Goal: Find contact information: Find contact information

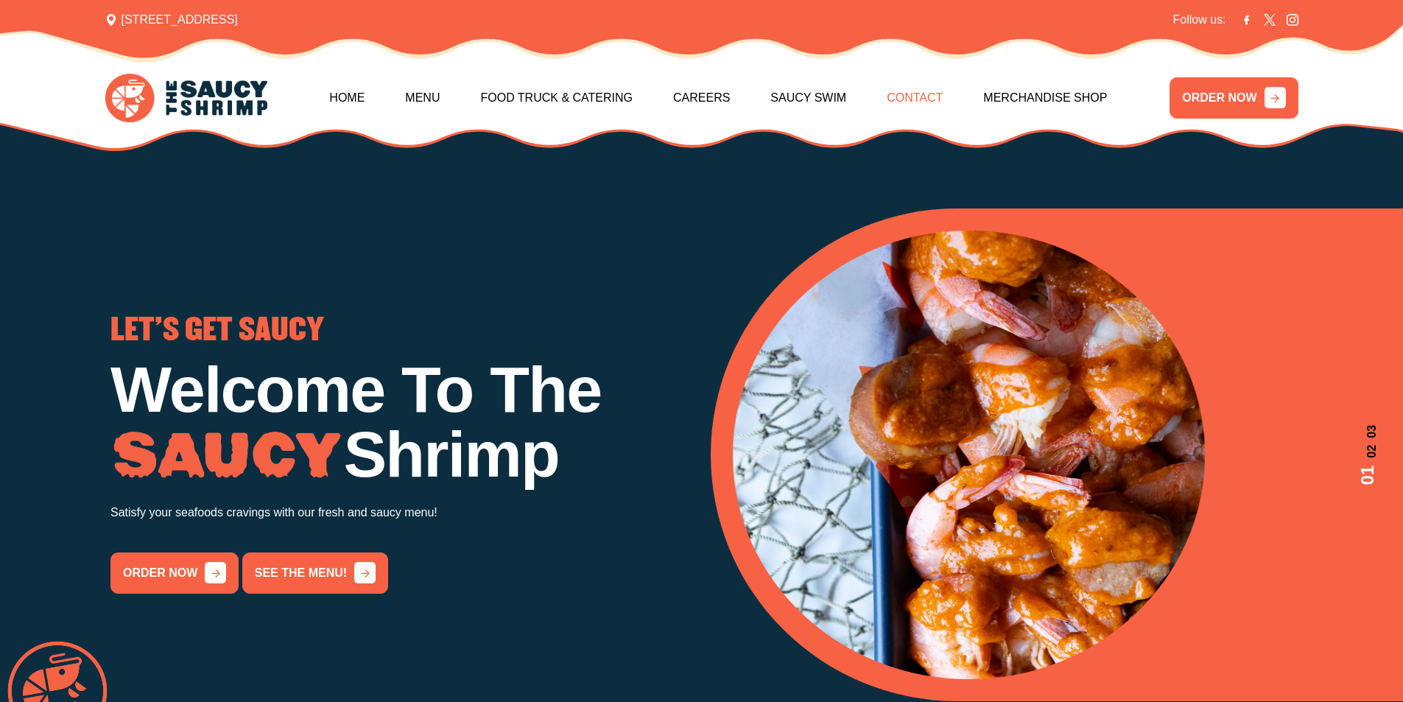
click at [920, 94] on link "Contact" at bounding box center [914, 97] width 56 height 63
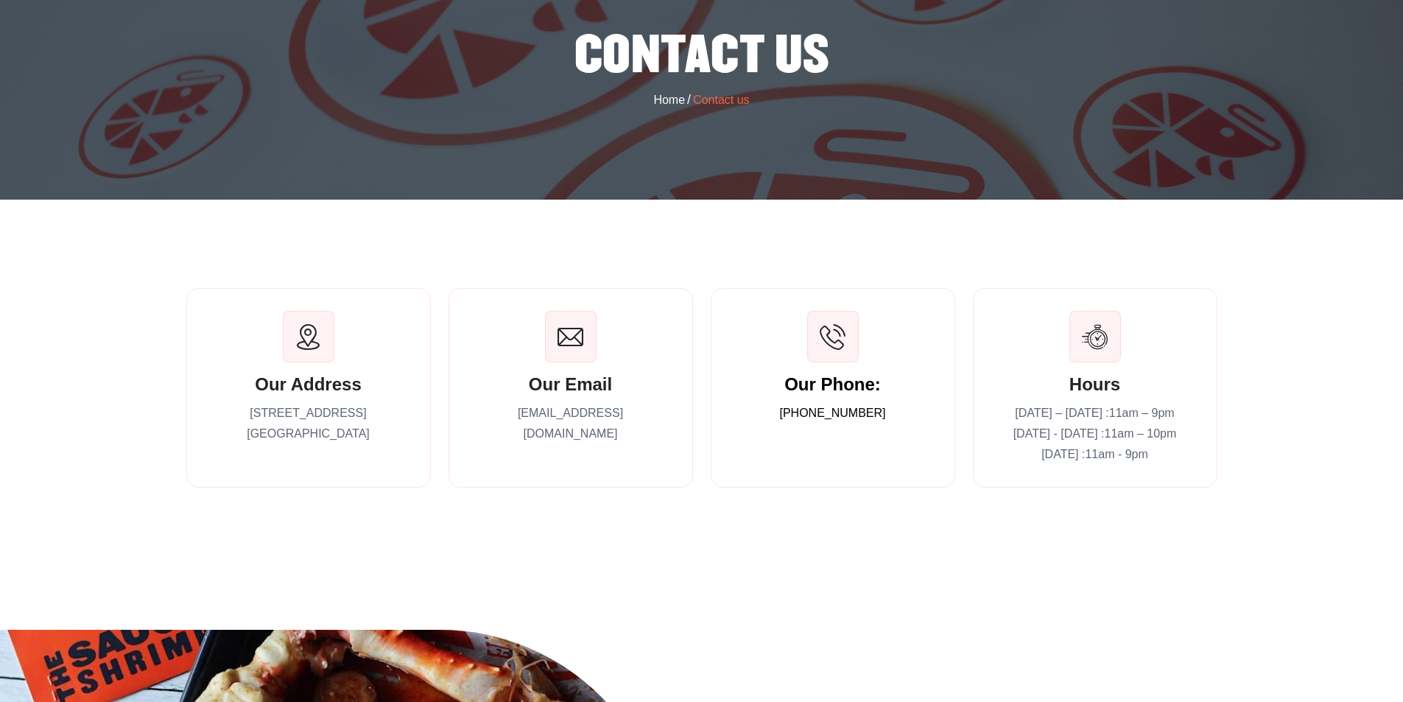
scroll to position [221, 0]
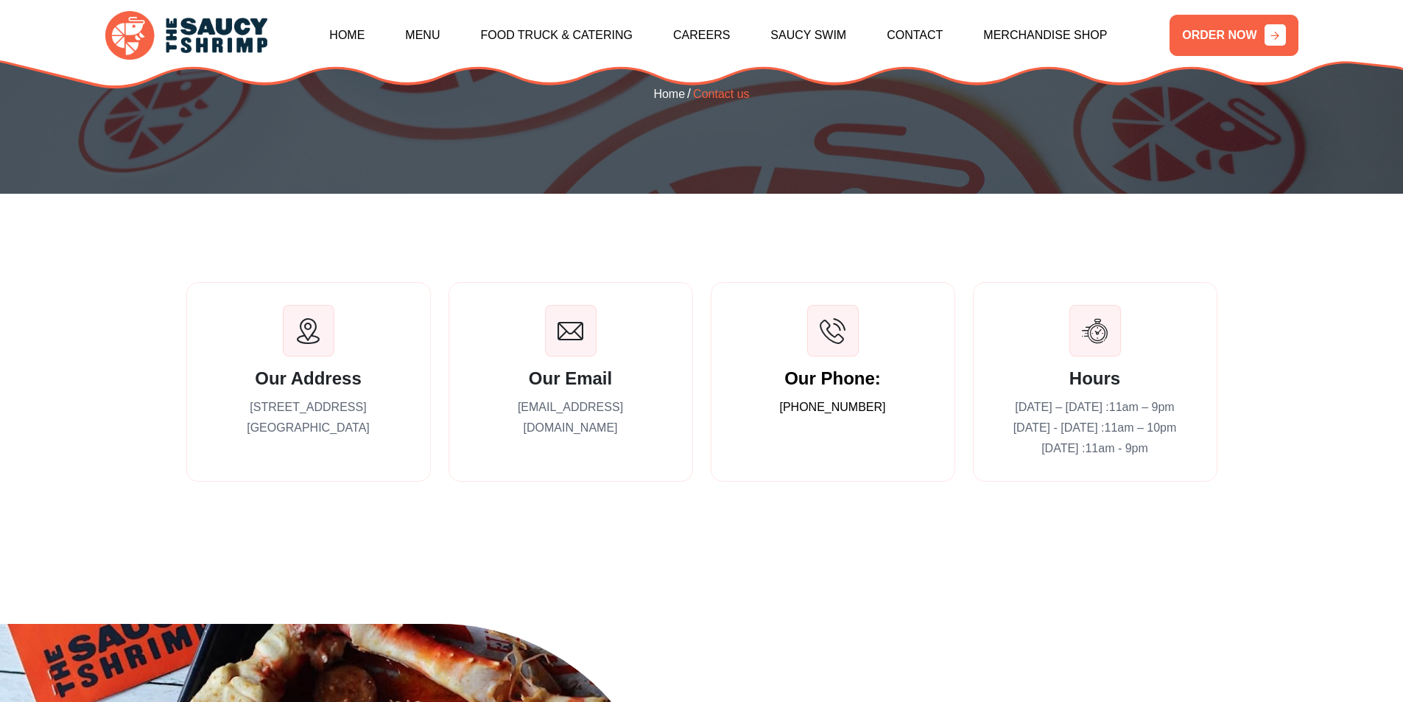
drag, startPoint x: 663, startPoint y: 408, endPoint x: 482, endPoint y: 408, distance: 181.1
click at [482, 408] on p "[EMAIL_ADDRESS][DOMAIN_NAME]" at bounding box center [570, 417] width 199 height 41
copy p "[EMAIL_ADDRESS][DOMAIN_NAME]"
